Goal: Task Accomplishment & Management: Manage account settings

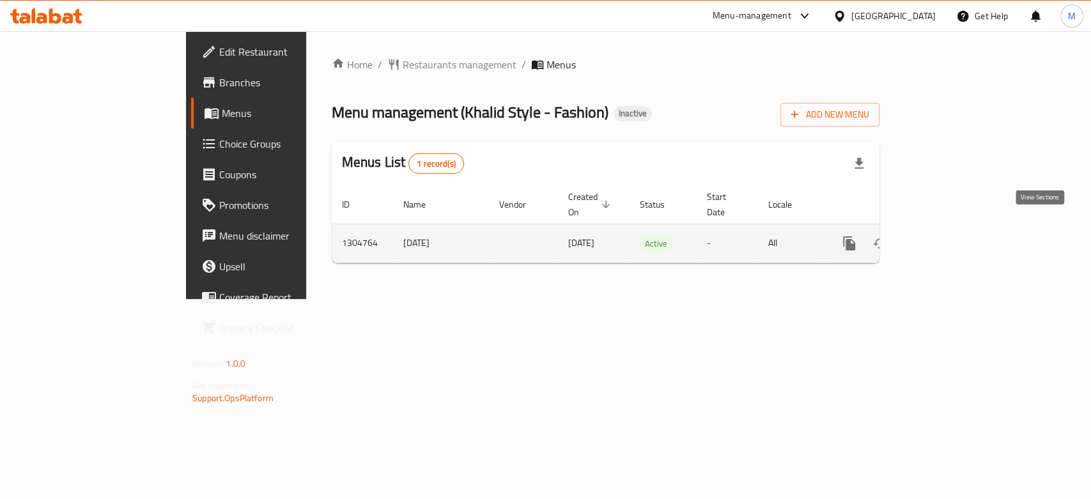
click at [947, 238] on icon "enhanced table" at bounding box center [942, 244] width 12 height 12
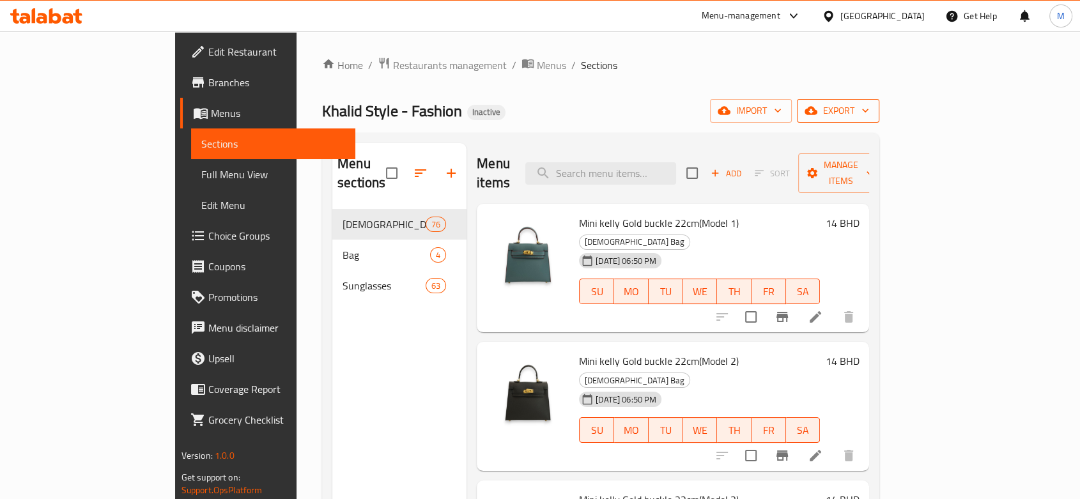
click at [872, 111] on icon "button" at bounding box center [865, 110] width 13 height 13
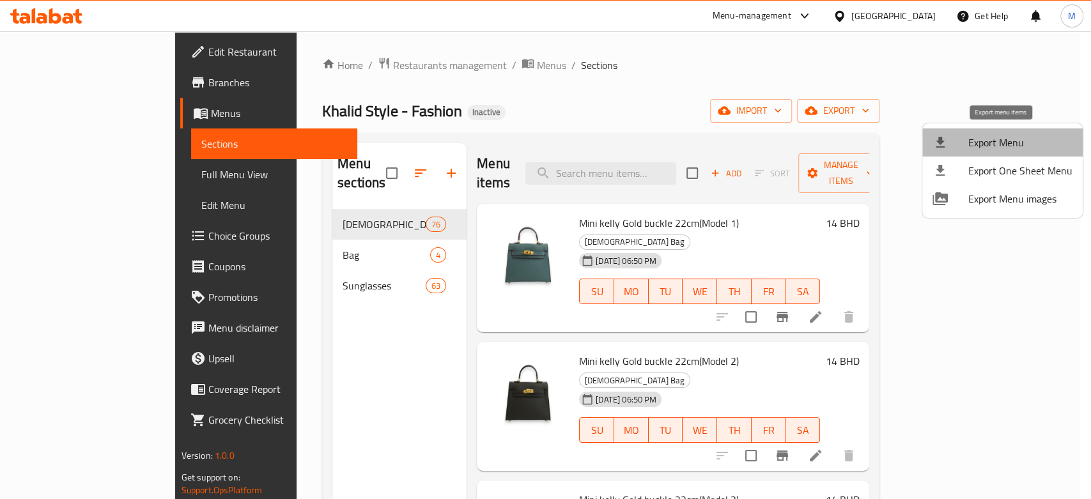
click at [1018, 147] on span "Export Menu" at bounding box center [1020, 142] width 104 height 15
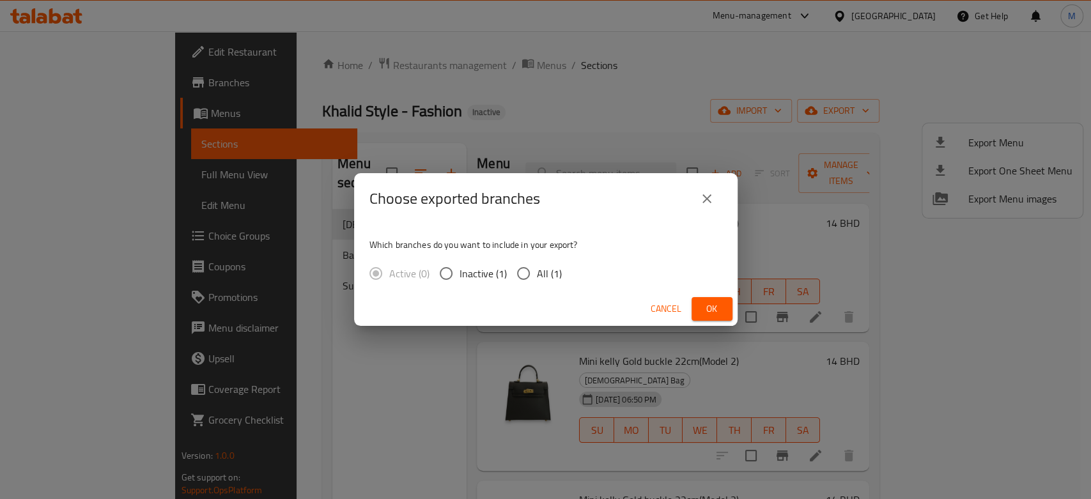
click at [527, 276] on input "All (1)" at bounding box center [523, 273] width 27 height 27
radio input "true"
click at [707, 307] on span "Ok" at bounding box center [712, 309] width 20 height 16
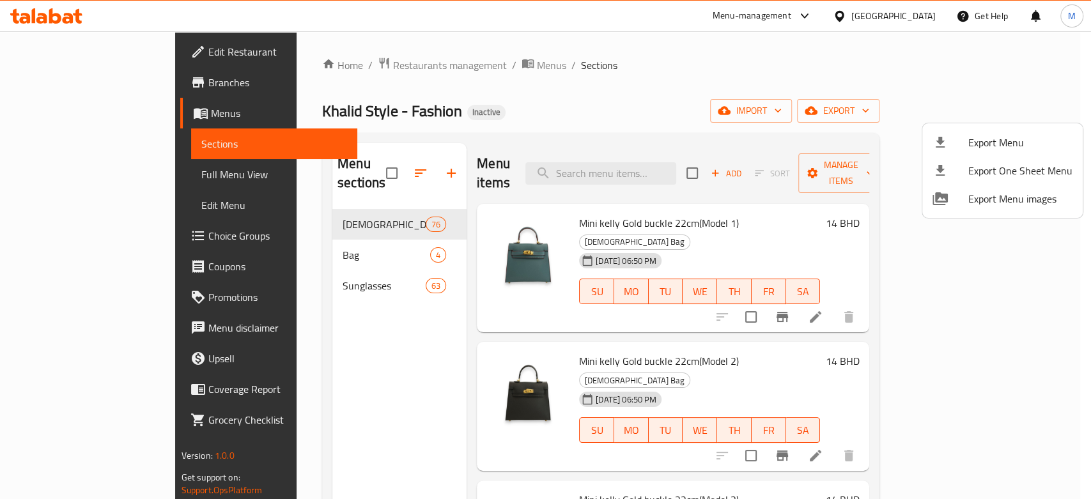
click at [35, 174] on div at bounding box center [545, 249] width 1091 height 499
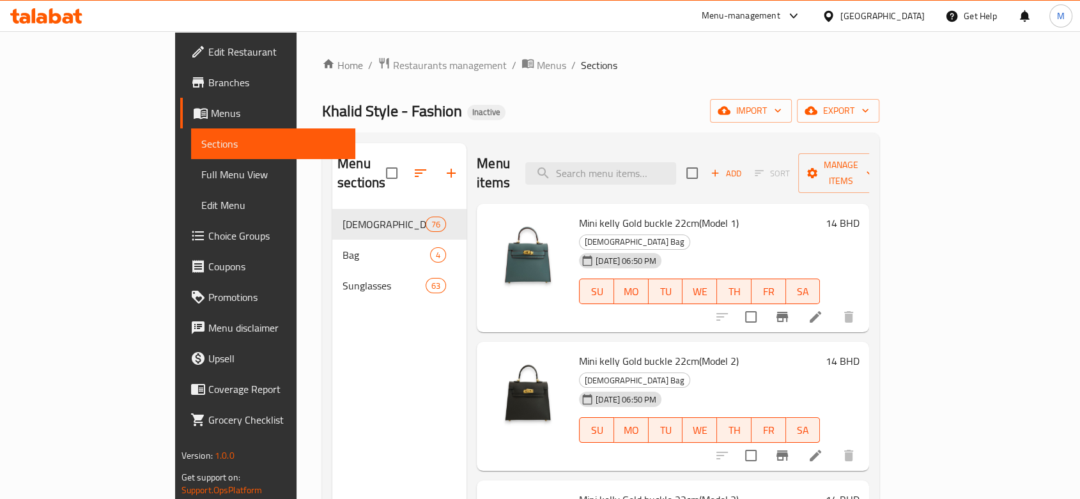
click at [201, 179] on span "Full Menu View" at bounding box center [273, 174] width 144 height 15
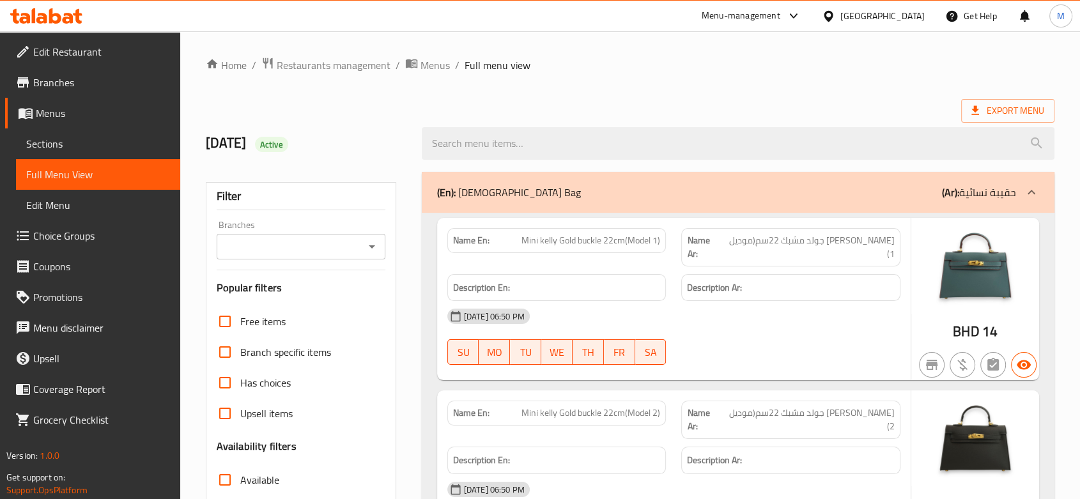
click at [47, 113] on span "Menus" at bounding box center [103, 112] width 134 height 15
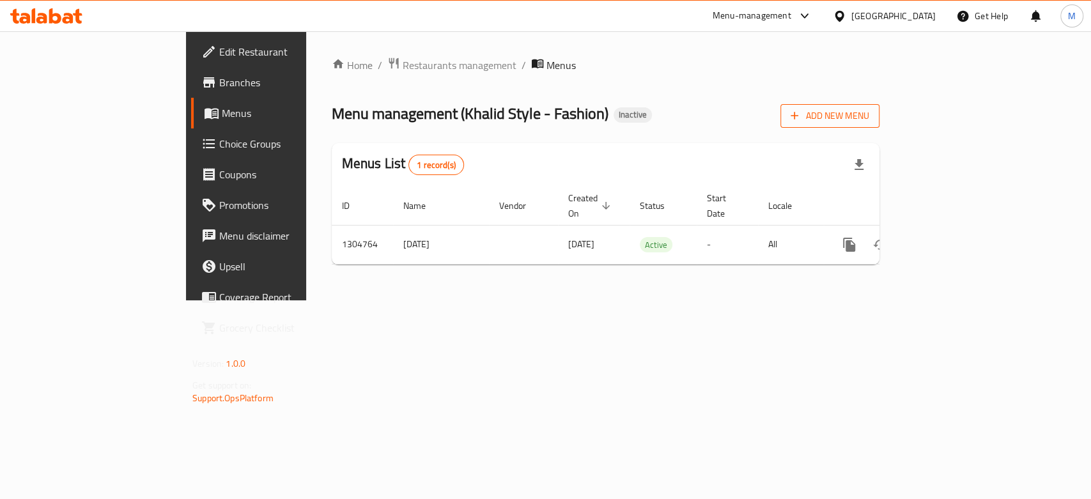
click at [869, 112] on span "Add New Menu" at bounding box center [830, 116] width 79 height 16
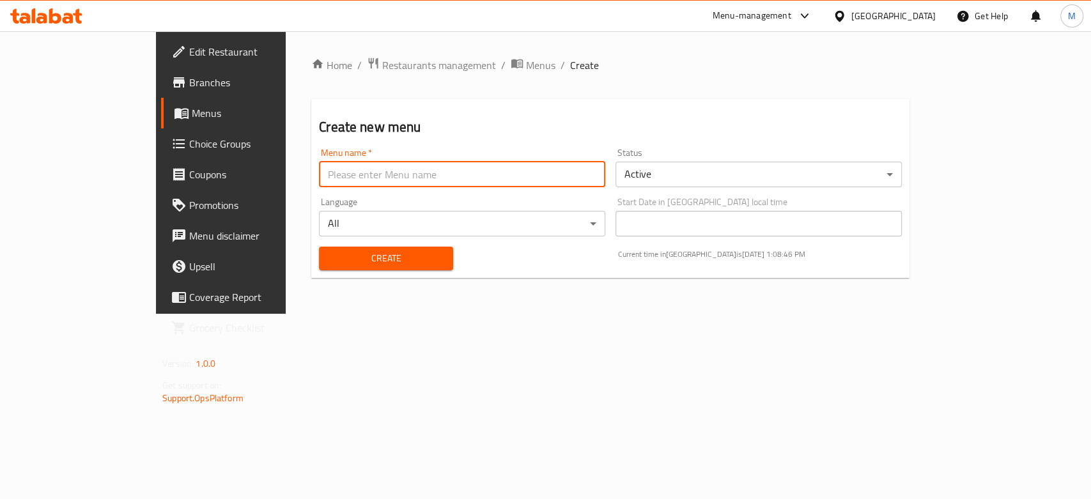
click at [319, 177] on input "text" at bounding box center [462, 175] width 286 height 26
type input "+"
click at [336, 263] on span "Create" at bounding box center [386, 259] width 114 height 16
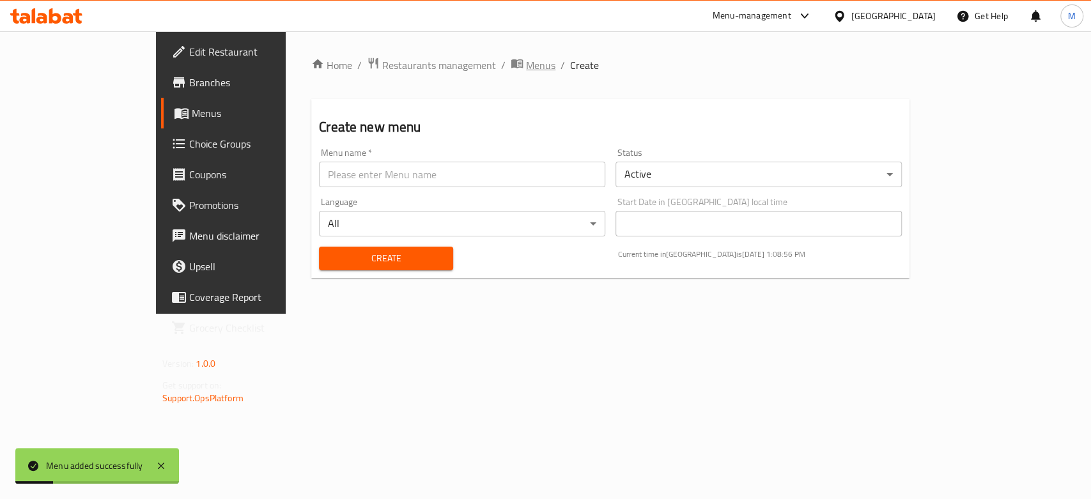
click at [526, 66] on span "Menus" at bounding box center [540, 65] width 29 height 15
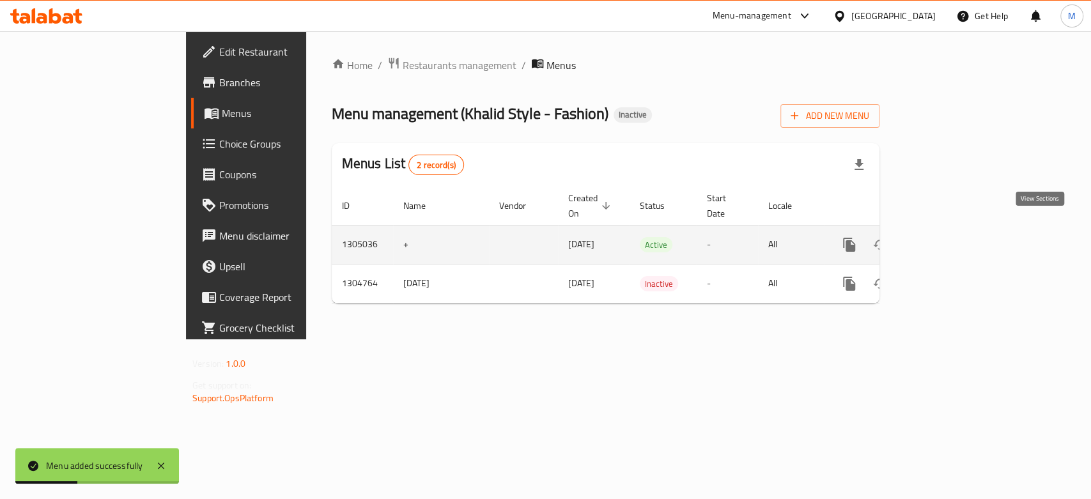
click at [947, 239] on icon "enhanced table" at bounding box center [942, 245] width 12 height 12
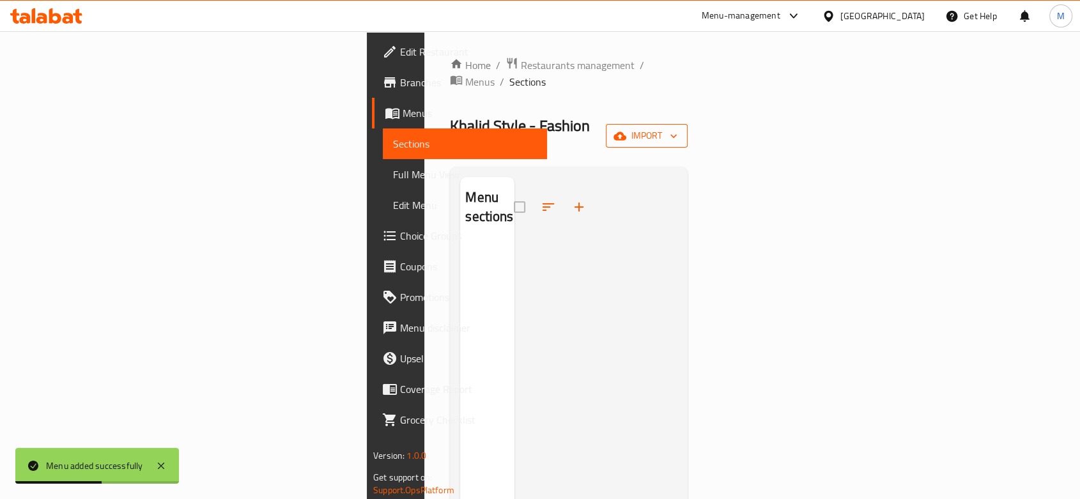
click at [626, 130] on icon "button" at bounding box center [620, 136] width 13 height 13
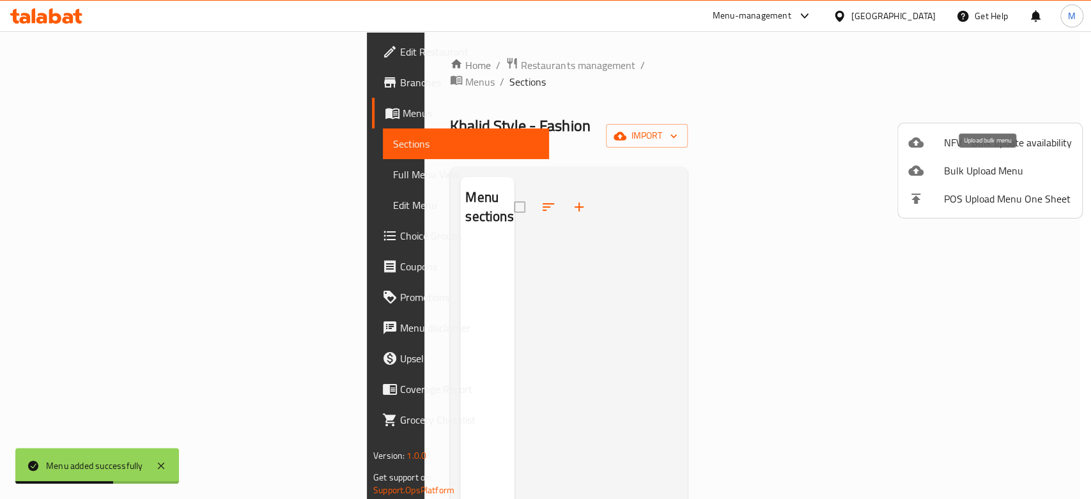
click at [977, 167] on span "Bulk Upload Menu" at bounding box center [1008, 170] width 128 height 15
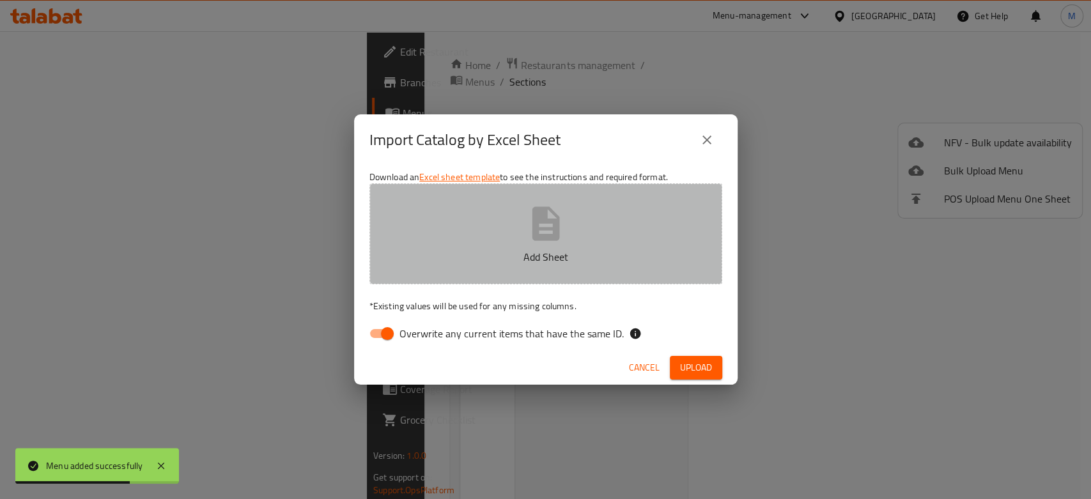
click at [478, 226] on button "Add Sheet" at bounding box center [545, 233] width 353 height 101
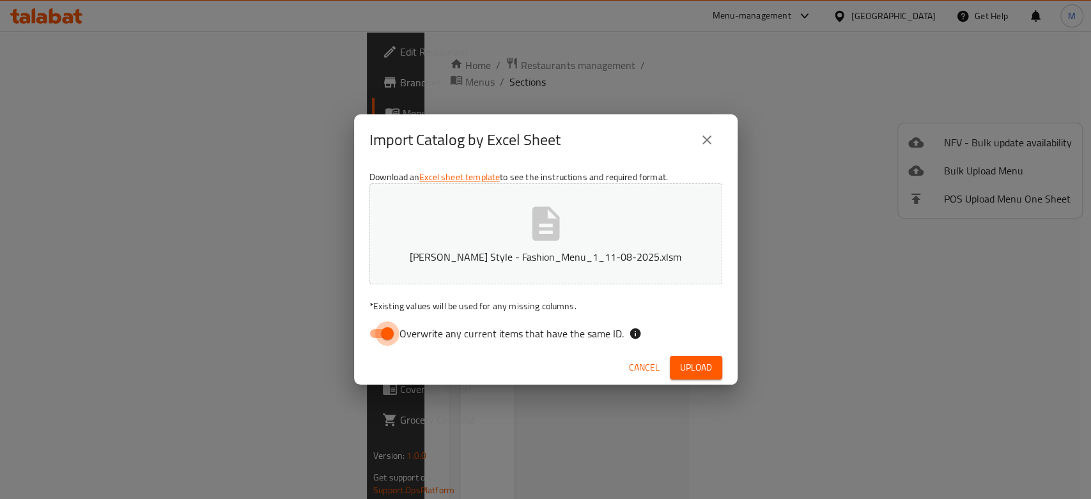
click at [389, 327] on input "Overwrite any current items that have the same ID." at bounding box center [387, 333] width 73 height 24
checkbox input "false"
click at [695, 367] on span "Upload" at bounding box center [696, 368] width 32 height 16
click at [641, 369] on span "Cancel" at bounding box center [644, 368] width 31 height 16
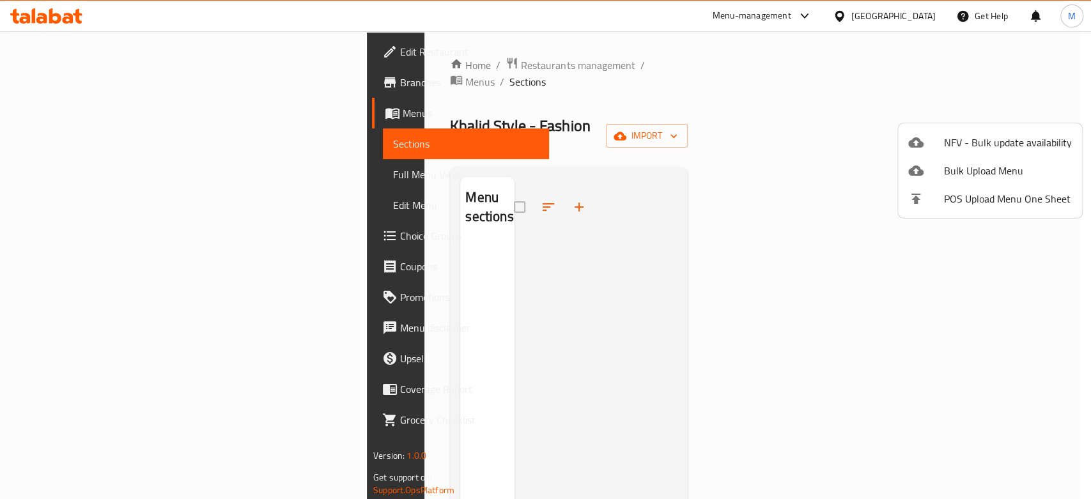
click at [429, 69] on div at bounding box center [545, 249] width 1091 height 499
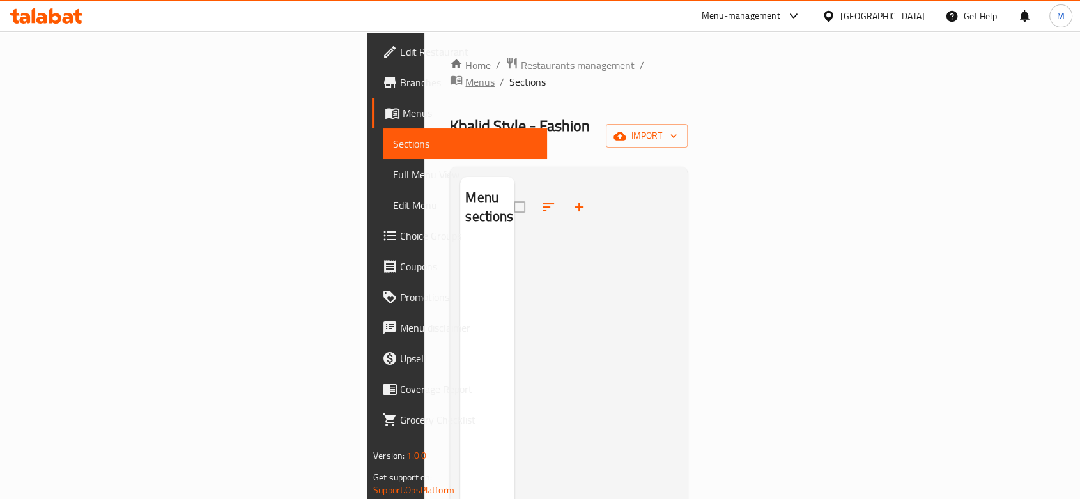
click at [465, 74] on span "Menus" at bounding box center [479, 81] width 29 height 15
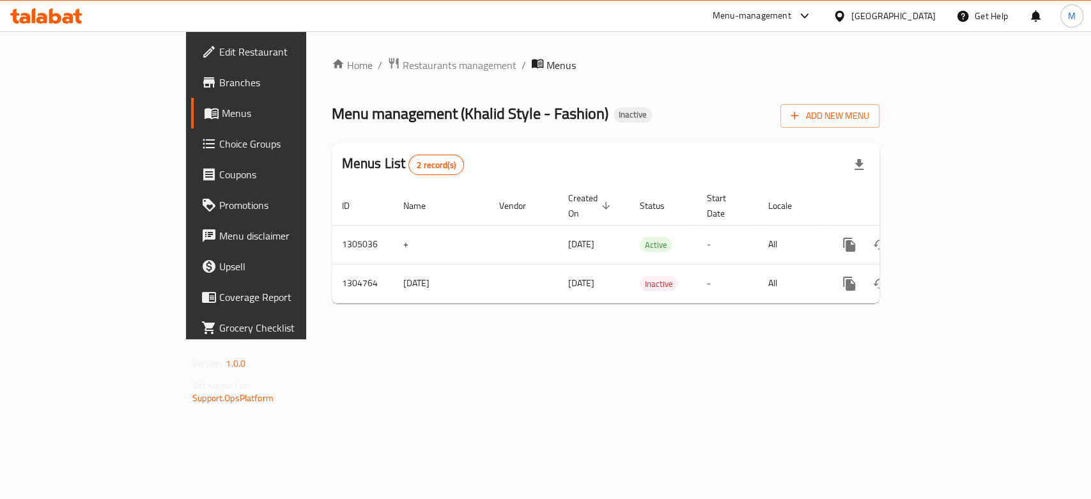
click at [905, 339] on div "Home / Restaurants management / Menus Menu management ( Khalid Style - Fashion …" at bounding box center [605, 185] width 599 height 308
click at [687, 339] on div "Home / Restaurants management / Menus Menu management ( Khalid Style - Fashion …" at bounding box center [605, 185] width 599 height 308
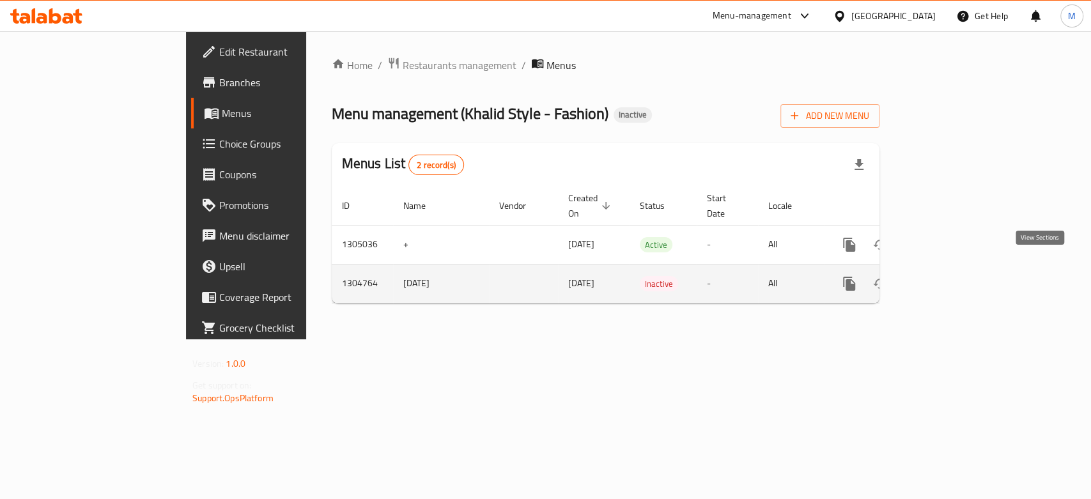
click at [947, 278] on icon "enhanced table" at bounding box center [942, 284] width 12 height 12
click at [888, 276] on icon "enhanced table" at bounding box center [879, 283] width 15 height 15
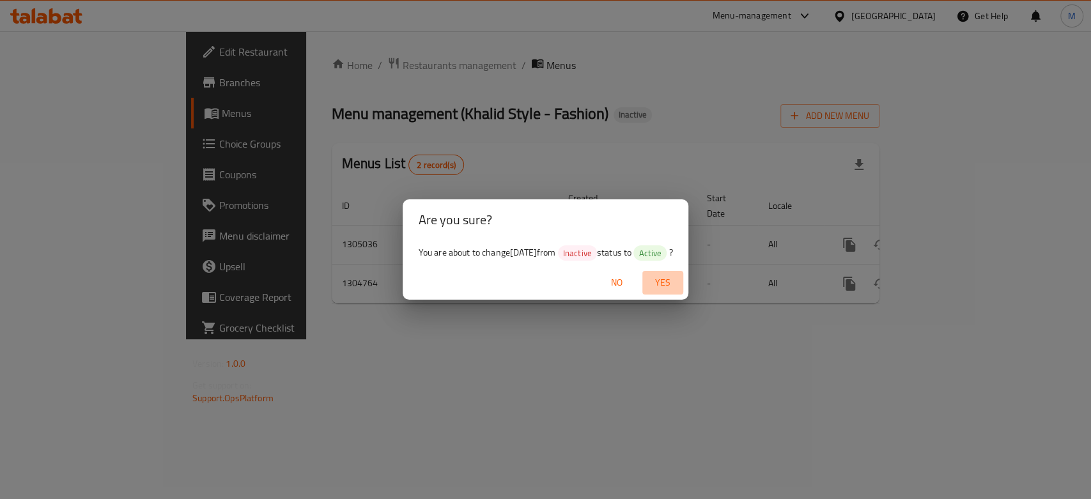
drag, startPoint x: 670, startPoint y: 279, endPoint x: 654, endPoint y: 392, distance: 114.8
click at [668, 284] on span "Yes" at bounding box center [662, 283] width 31 height 16
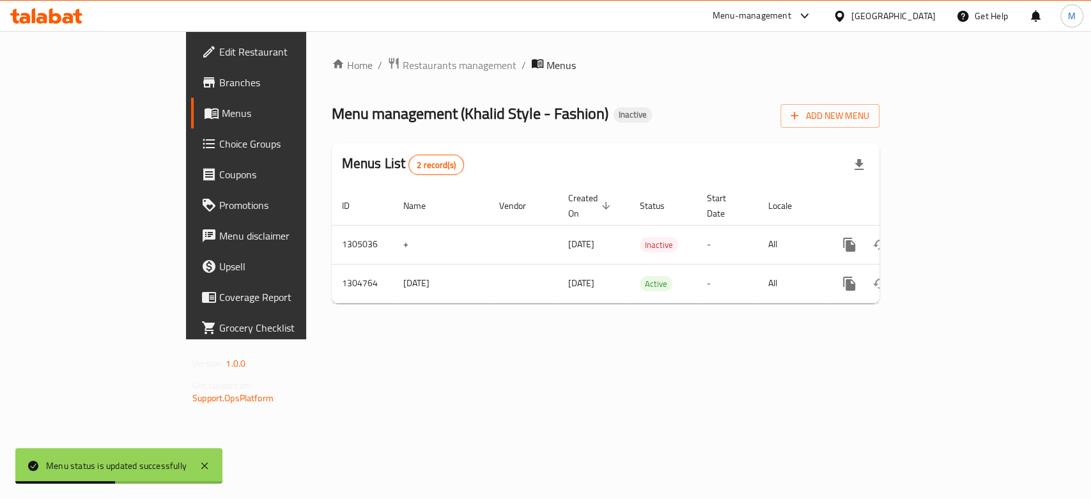
click at [630, 339] on div "Home / Restaurants management / Menus Menu management ( Khalid Style - Fashion …" at bounding box center [605, 185] width 599 height 308
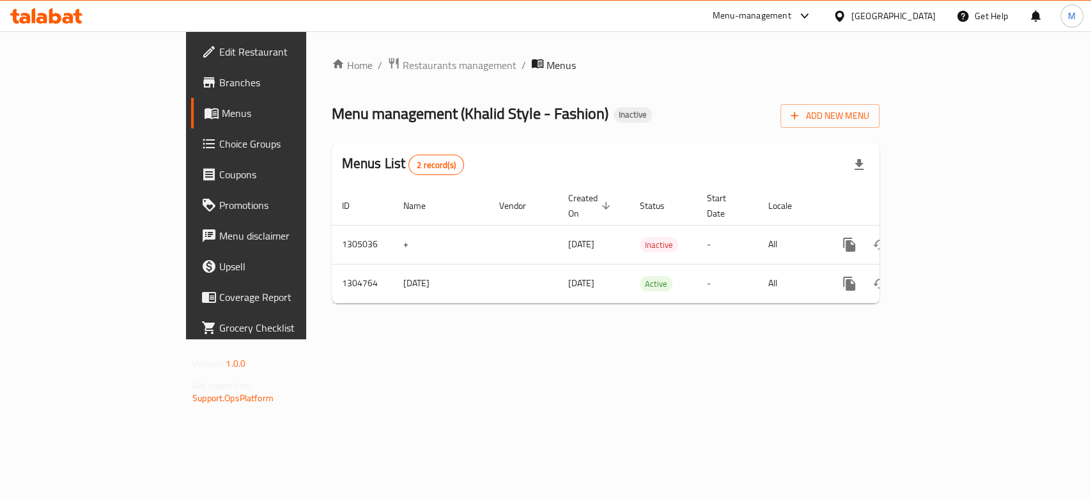
click at [630, 339] on div "Home / Restaurants management / Menus Menu management ( Khalid Style - Fashion …" at bounding box center [605, 185] width 599 height 308
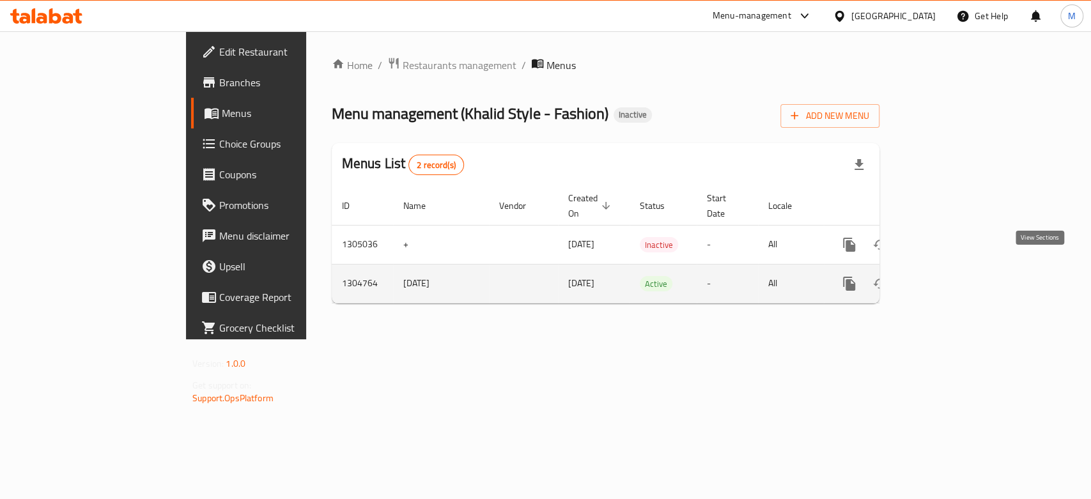
click at [949, 276] on icon "enhanced table" at bounding box center [941, 283] width 15 height 15
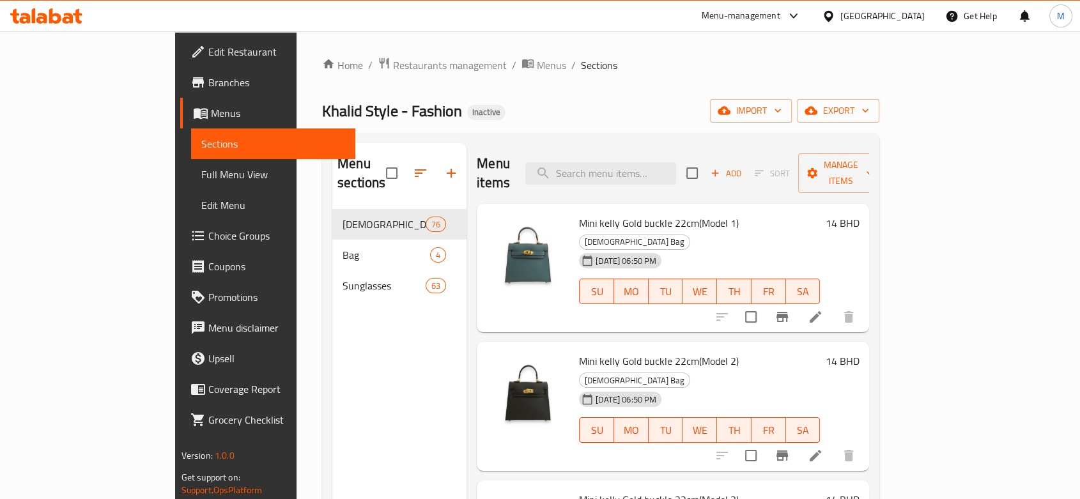
click at [201, 178] on span "Full Menu View" at bounding box center [273, 174] width 144 height 15
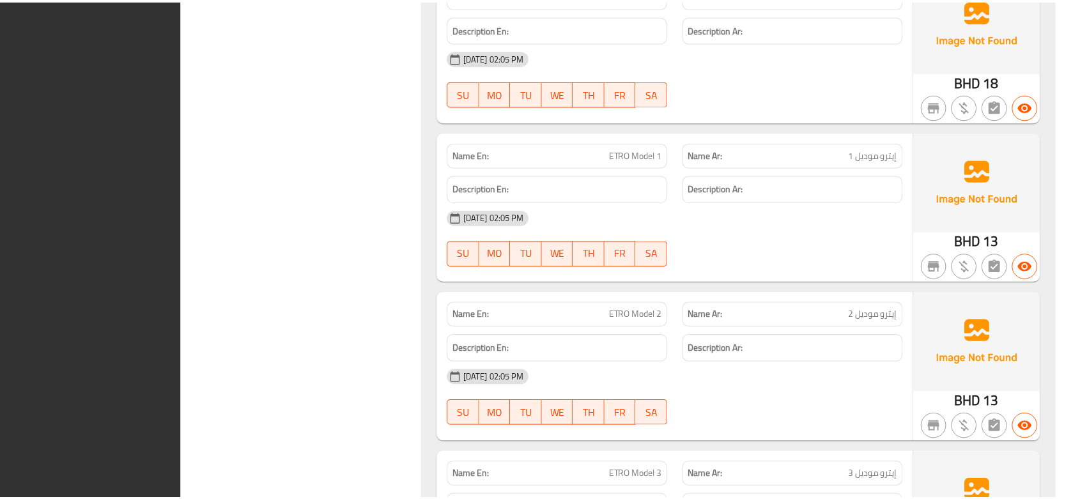
scroll to position [22716, 0]
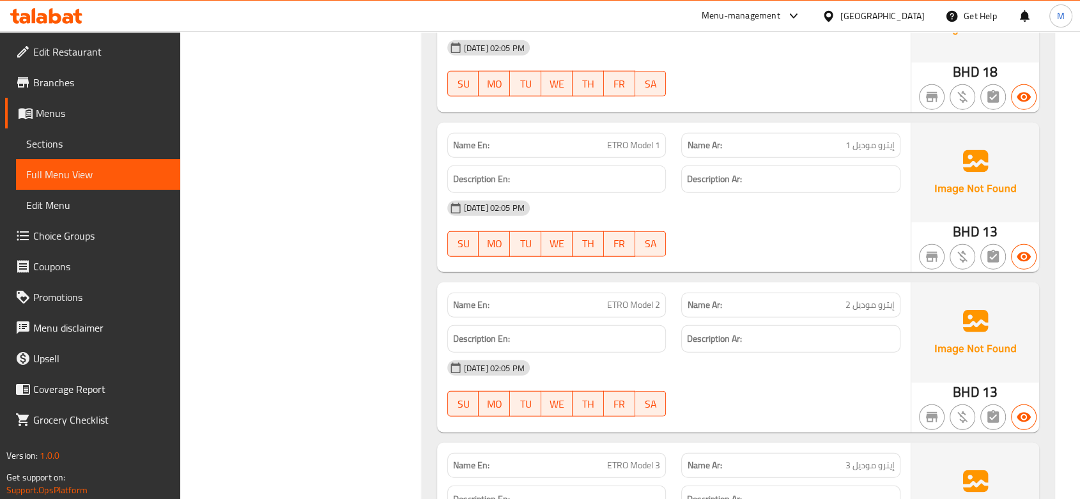
click at [67, 56] on span "Edit Restaurant" at bounding box center [101, 51] width 137 height 15
